Goal: Complete application form

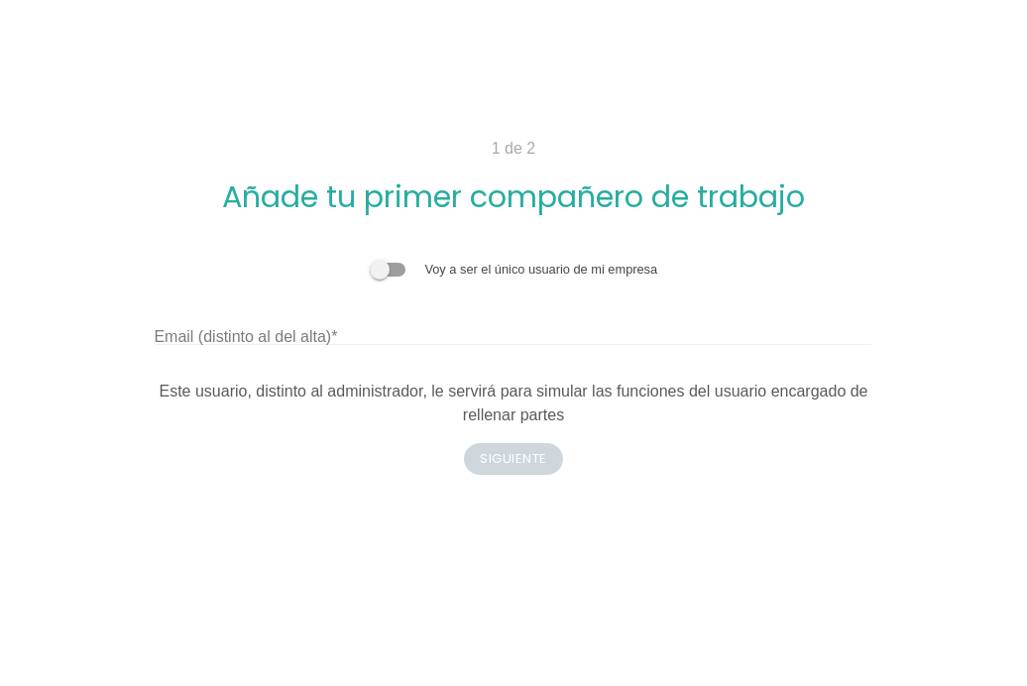
click at [379, 270] on span at bounding box center [388, 270] width 36 height 14
click at [370, 260] on input "checkbox" at bounding box center [370, 260] width 0 height 0
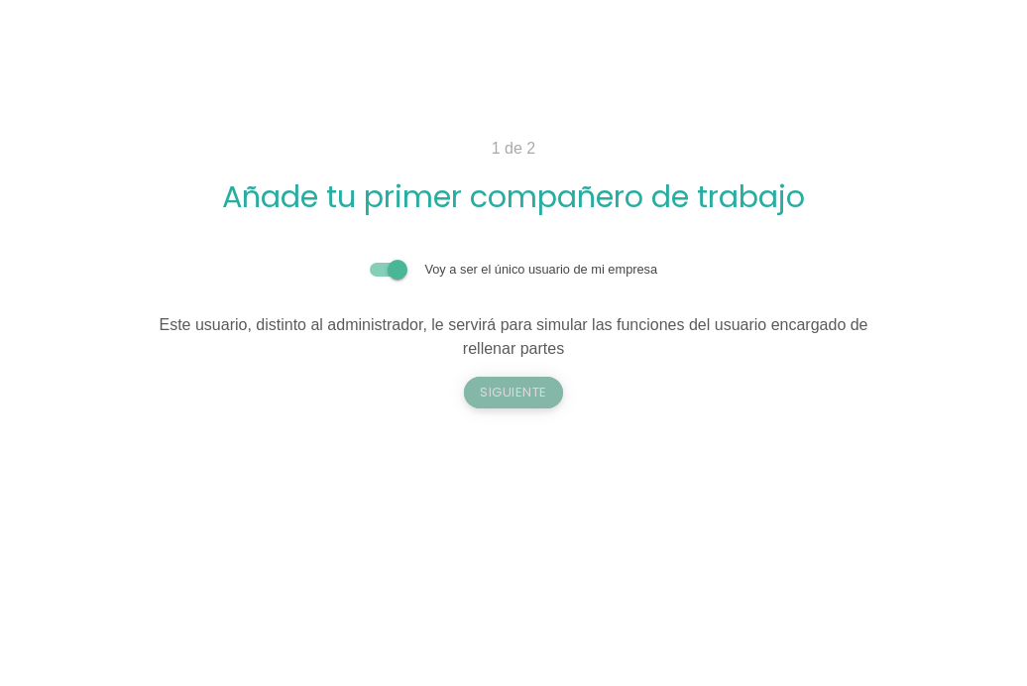
click at [512, 396] on button "Siguiente" at bounding box center [513, 393] width 99 height 32
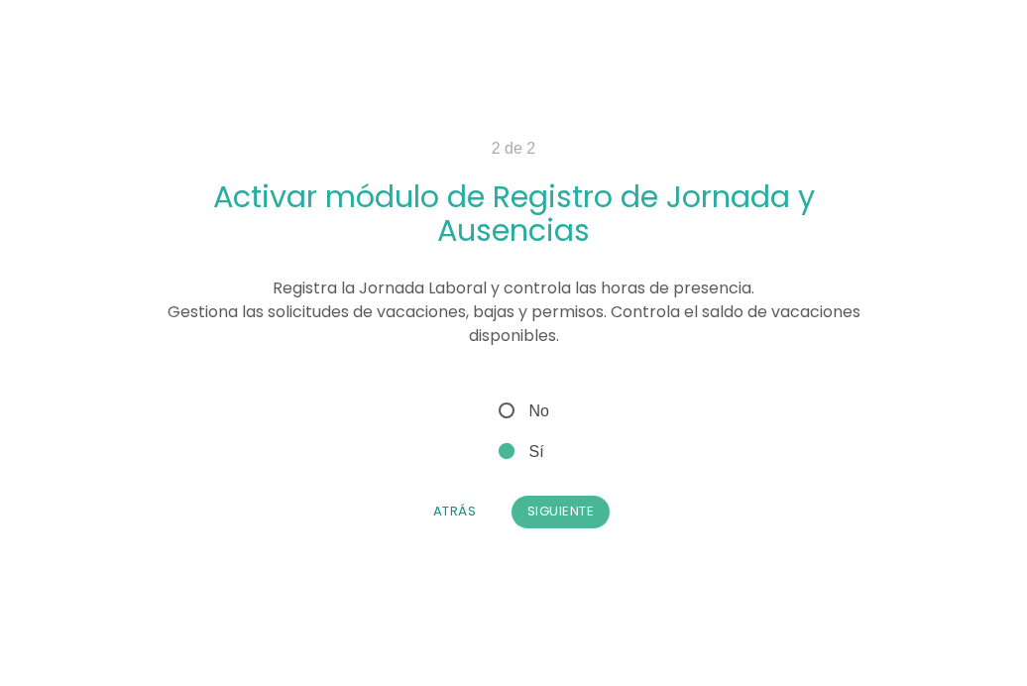
click at [508, 406] on span "No" at bounding box center [522, 410] width 55 height 25
click at [507, 406] on input "No" at bounding box center [501, 404] width 13 height 13
radio input "true"
click at [549, 512] on button "Siguiente" at bounding box center [560, 512] width 99 height 32
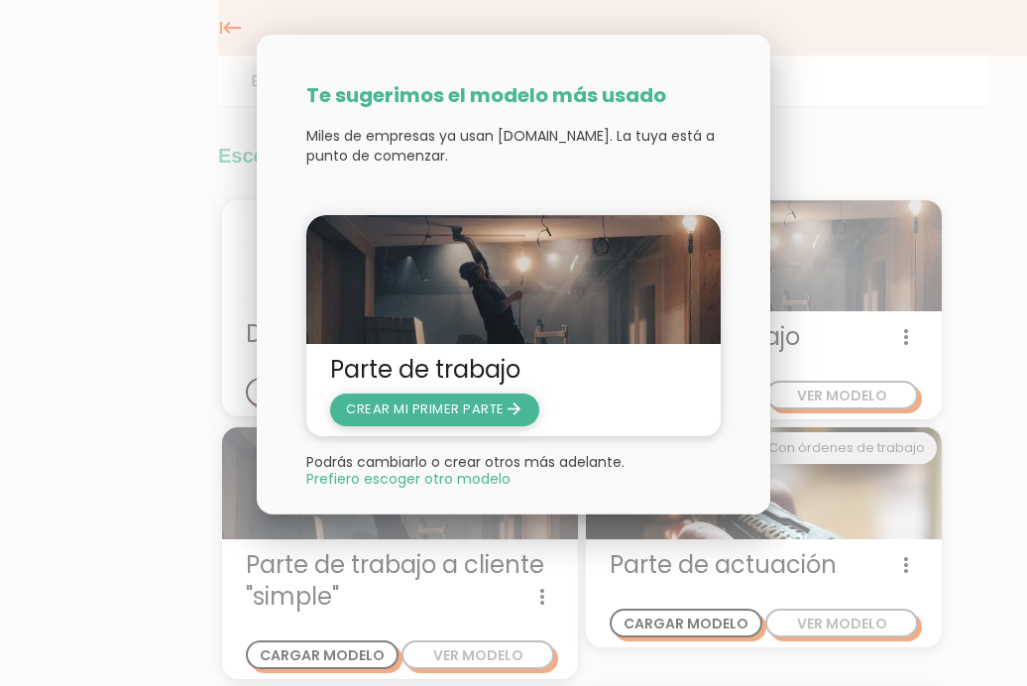
click at [440, 409] on span "CREAR MI PRIMER PARTE arrow_forward" at bounding box center [434, 408] width 177 height 19
